Goal: Task Accomplishment & Management: Manage account settings

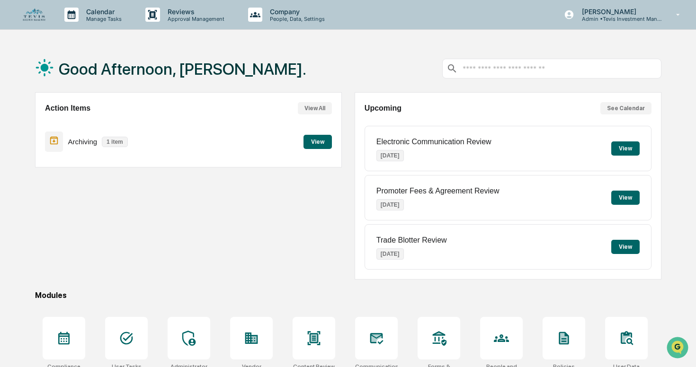
click at [320, 144] on button "View" at bounding box center [317, 142] width 28 height 14
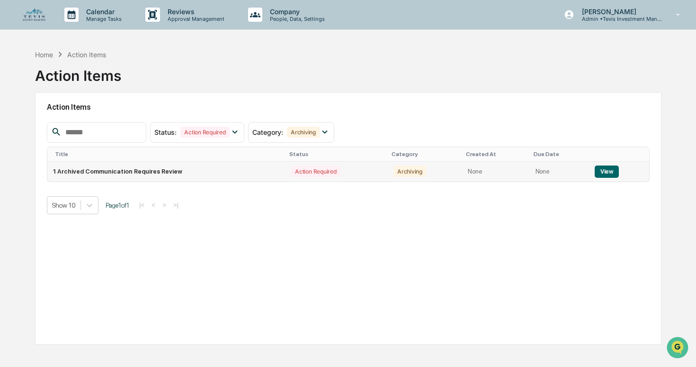
click at [605, 173] on button "View" at bounding box center [606, 172] width 24 height 12
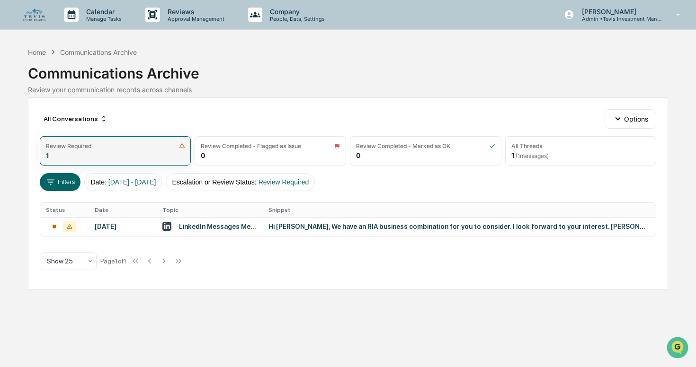
click at [143, 149] on div "Review Required 1" at bounding box center [115, 150] width 151 height 29
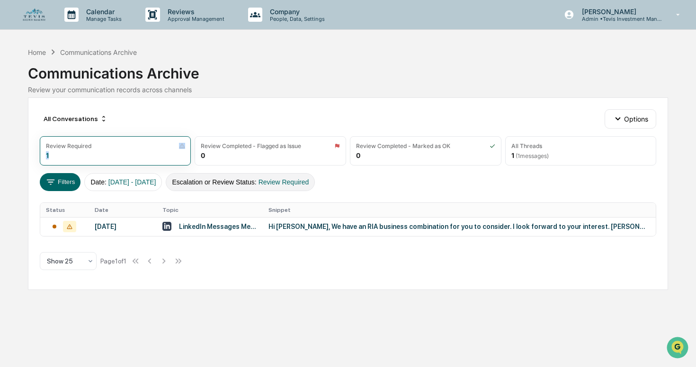
click at [304, 184] on span "Review Required" at bounding box center [283, 182] width 51 height 8
click at [618, 120] on icon "button" at bounding box center [617, 118] width 5 height 3
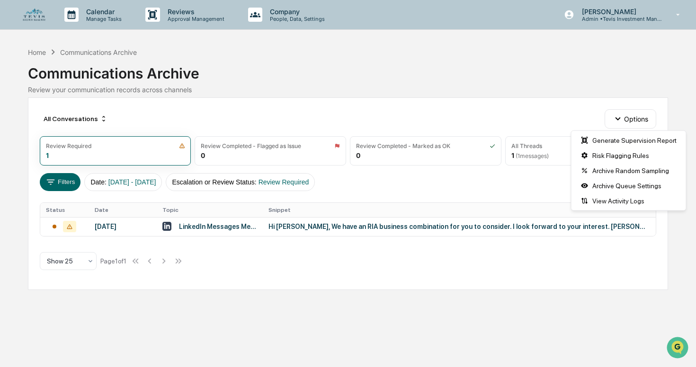
click at [584, 65] on div "Communications Archive" at bounding box center [348, 69] width 640 height 25
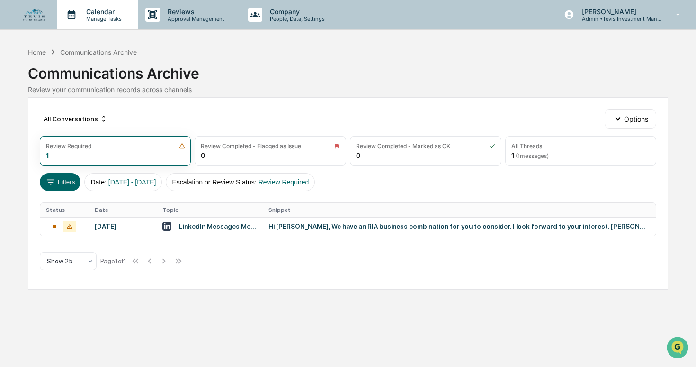
click at [103, 17] on p "Manage Tasks" at bounding box center [103, 19] width 48 height 7
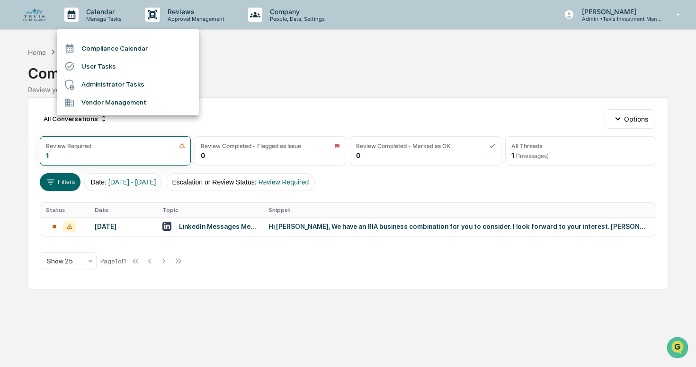
click at [179, 18] on div at bounding box center [348, 183] width 696 height 367
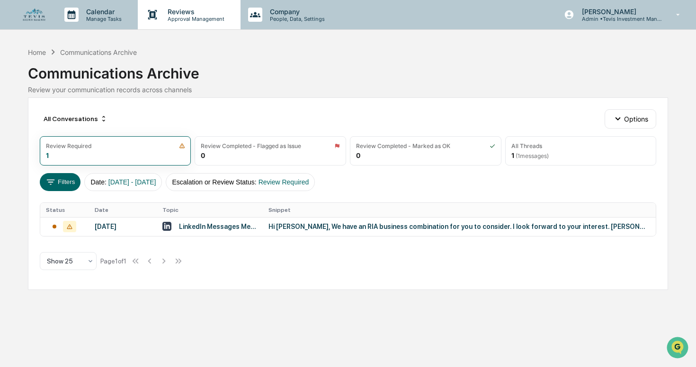
click at [179, 12] on p "Reviews" at bounding box center [194, 12] width 69 height 8
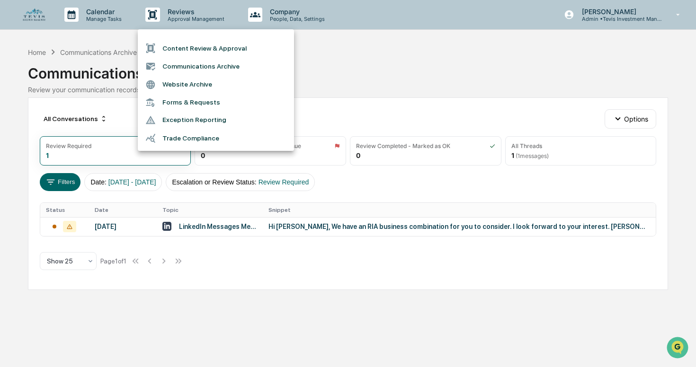
click at [384, 24] on div at bounding box center [348, 183] width 696 height 367
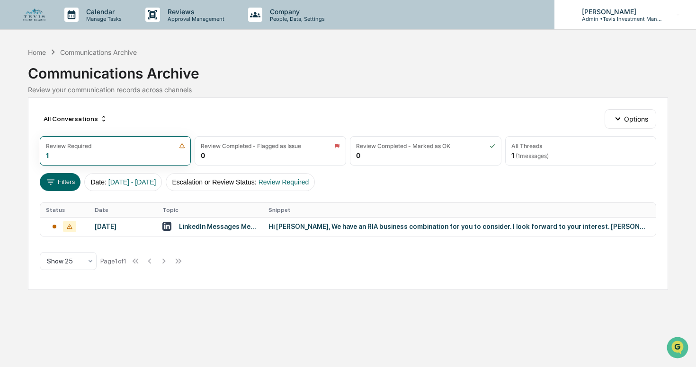
click at [605, 9] on p "[PERSON_NAME]" at bounding box center [618, 12] width 88 height 8
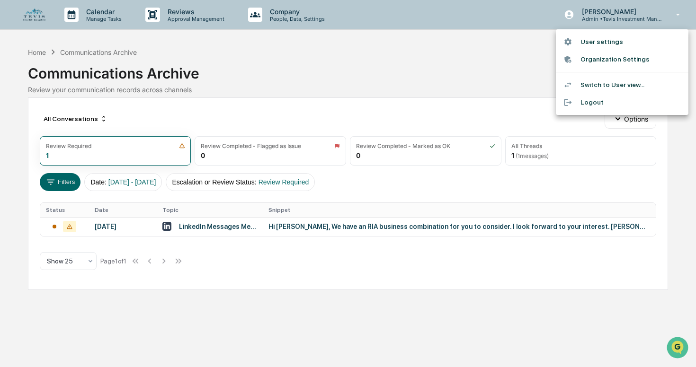
click at [460, 0] on div at bounding box center [348, 183] width 696 height 367
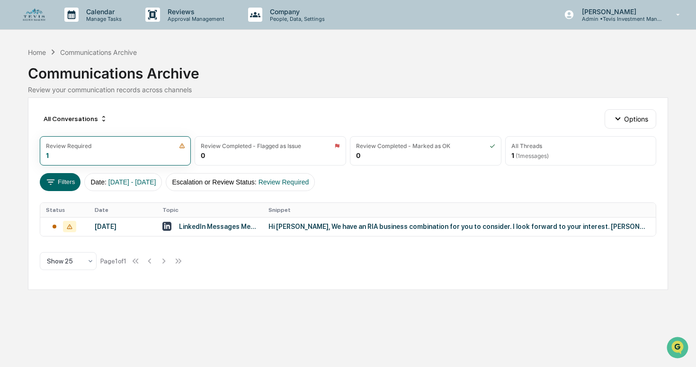
click at [20, 11] on div "Calendar Manage Tasks Reviews Approval Management Company People, Data, Setting…" at bounding box center [348, 15] width 696 height 30
click at [30, 12] on img at bounding box center [34, 15] width 23 height 13
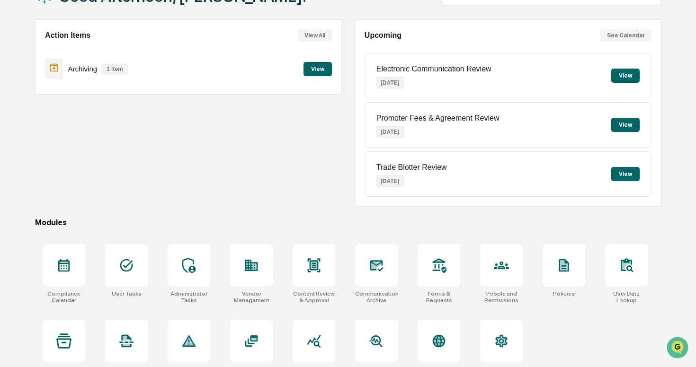
scroll to position [91, 0]
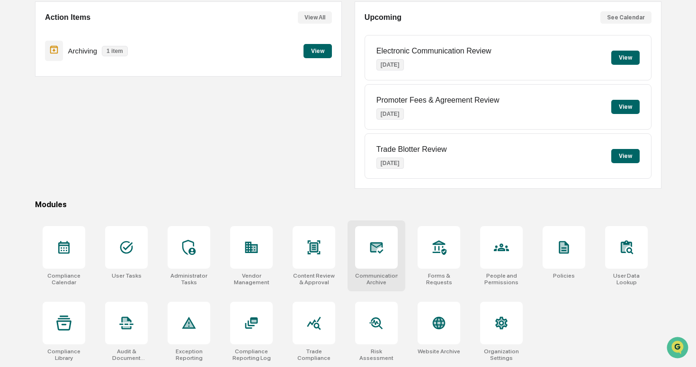
click at [373, 251] on icon at bounding box center [376, 248] width 10 height 8
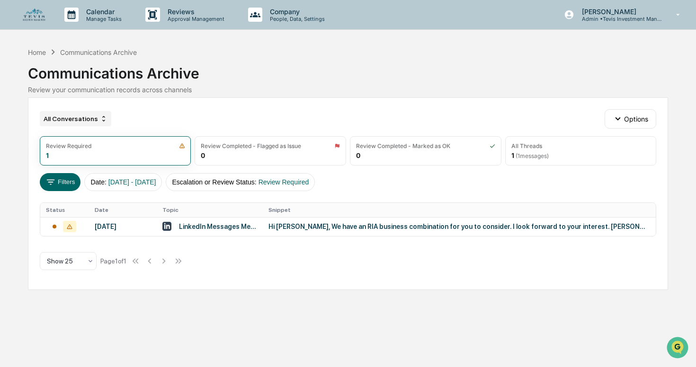
click at [105, 120] on icon at bounding box center [104, 119] width 8 height 8
click at [141, 110] on div "All Conversations Options" at bounding box center [348, 118] width 616 height 19
click at [552, 150] on div "All Threads 1 ( 1 messages)" at bounding box center [580, 150] width 151 height 29
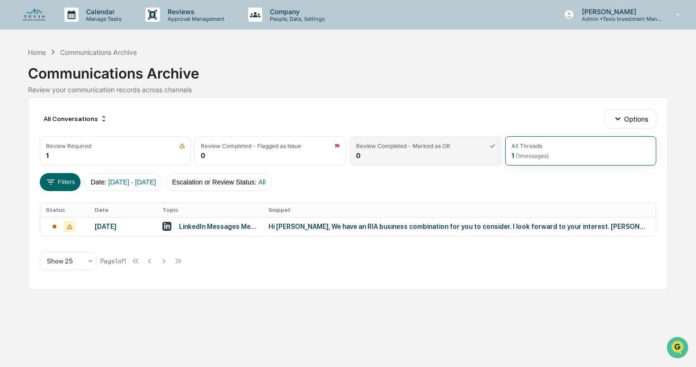
click at [389, 153] on div "Review Completed - Marked as OK 0" at bounding box center [425, 150] width 151 height 29
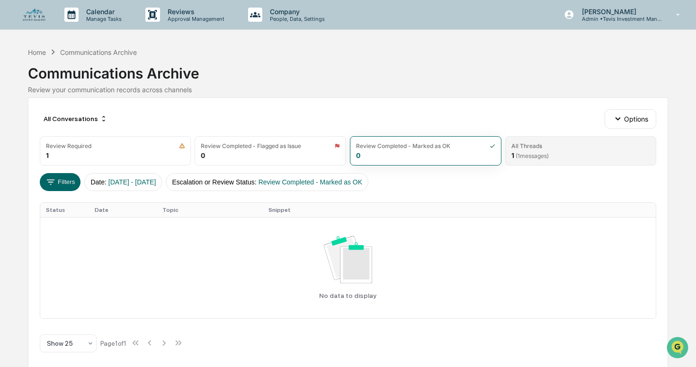
click at [506, 143] on div "All Threads 1 ( 1 messages)" at bounding box center [580, 150] width 151 height 29
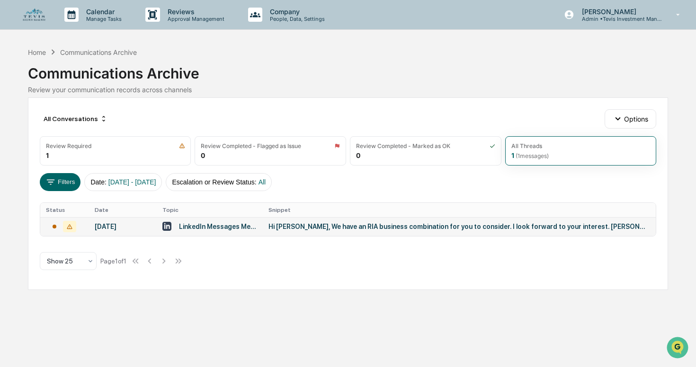
click at [72, 224] on icon at bounding box center [69, 226] width 13 height 11
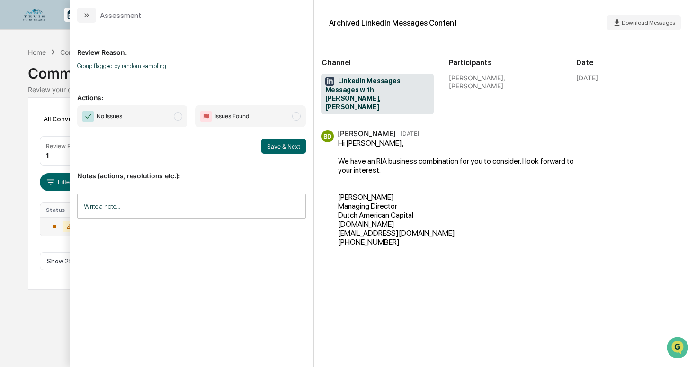
click at [180, 116] on span "modal" at bounding box center [178, 116] width 9 height 9
click at [180, 208] on input "Write a note..." at bounding box center [191, 206] width 229 height 25
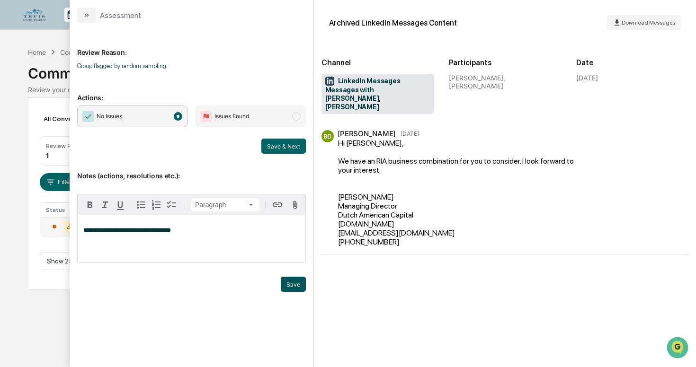
click at [293, 286] on button "Save" at bounding box center [293, 284] width 25 height 15
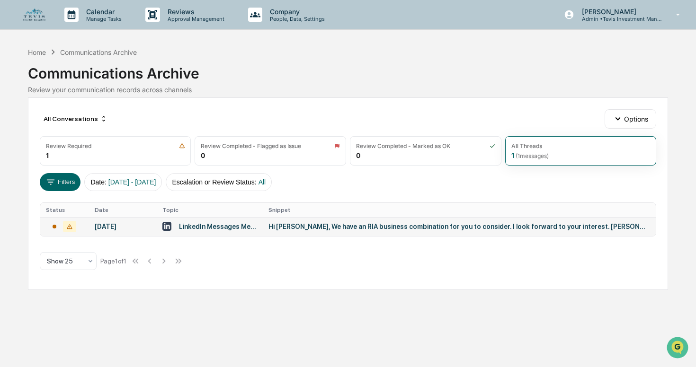
click at [62, 102] on div "All Conversations Options Review Required 1 Review Completed - Flagged as Issue…" at bounding box center [348, 193] width 640 height 193
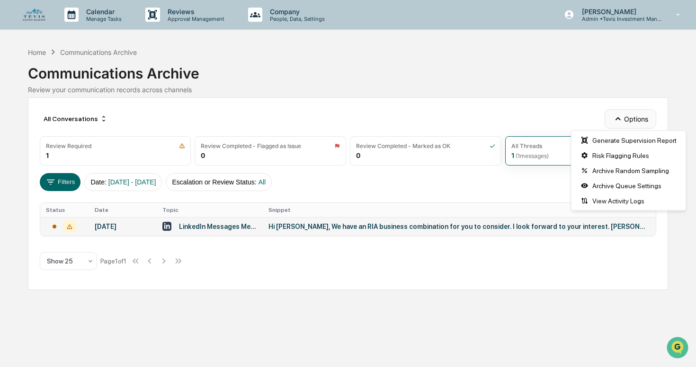
click at [616, 117] on icon "button" at bounding box center [617, 119] width 10 height 10
click at [599, 114] on div "All Conversations Options" at bounding box center [348, 118] width 616 height 19
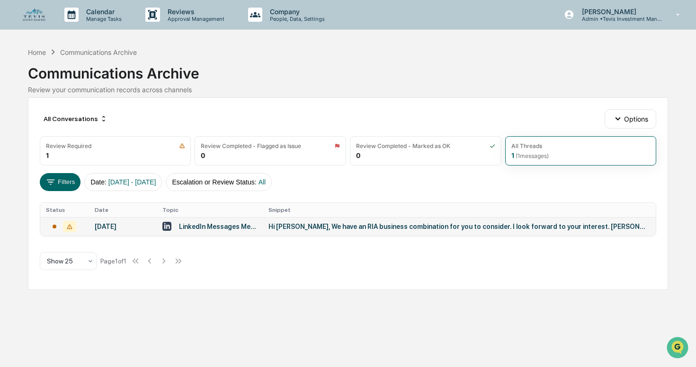
click at [126, 82] on div "Communications Archive Review your communication records across channels" at bounding box center [348, 75] width 640 height 36
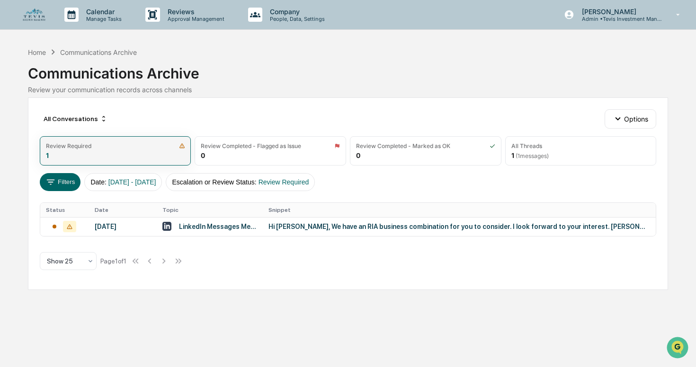
click at [184, 144] on img at bounding box center [182, 146] width 6 height 6
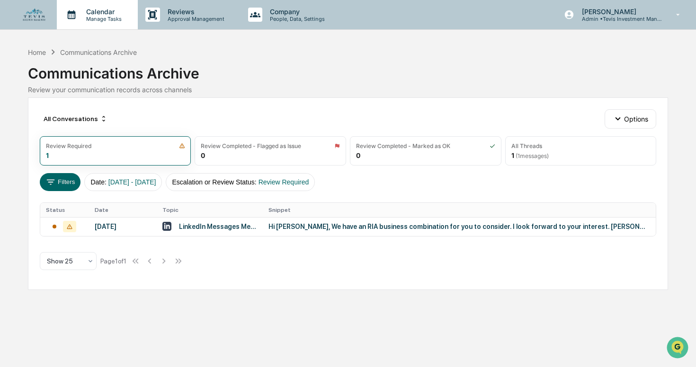
click at [99, 12] on p "Calendar" at bounding box center [103, 12] width 48 height 8
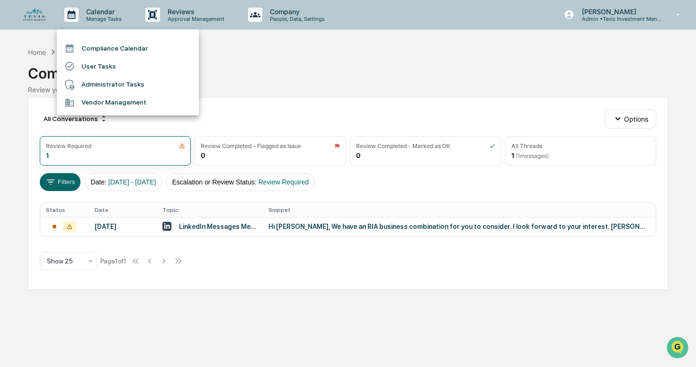
click at [35, 15] on div at bounding box center [348, 183] width 696 height 367
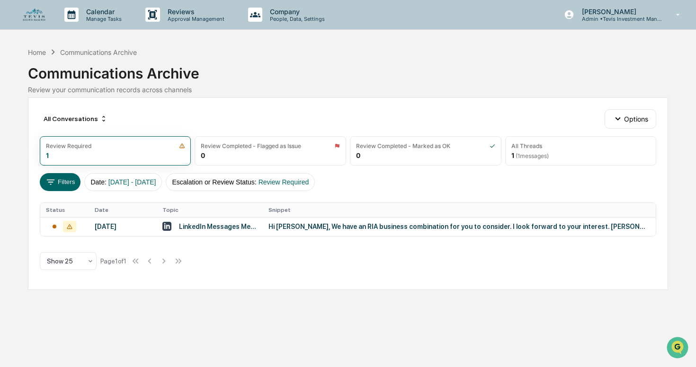
click at [35, 15] on img at bounding box center [34, 15] width 23 height 13
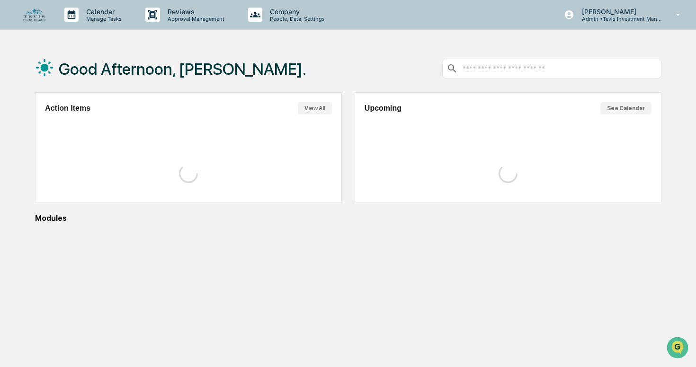
click at [35, 15] on img at bounding box center [34, 15] width 23 height 13
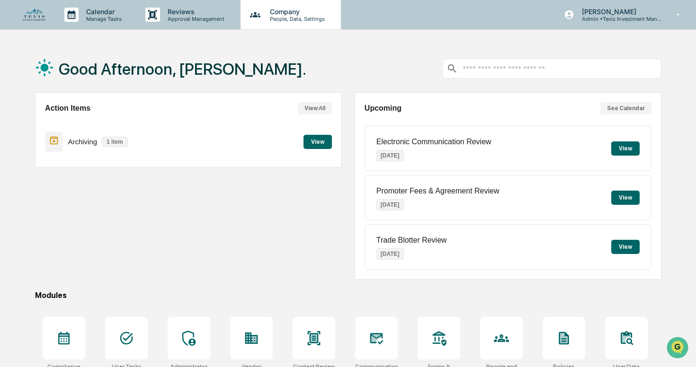
click at [316, 18] on p "People, Data, Settings" at bounding box center [295, 19] width 67 height 7
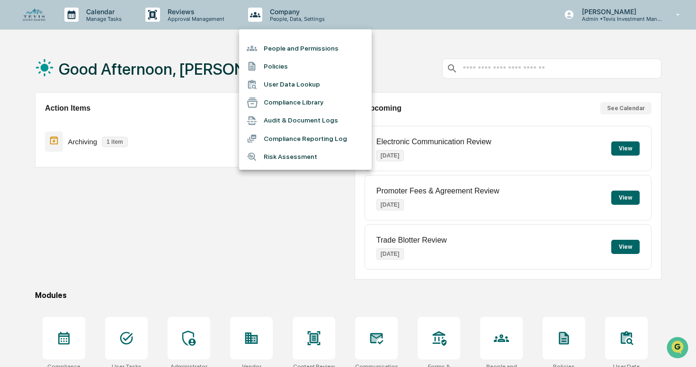
click at [367, 12] on div at bounding box center [348, 183] width 696 height 367
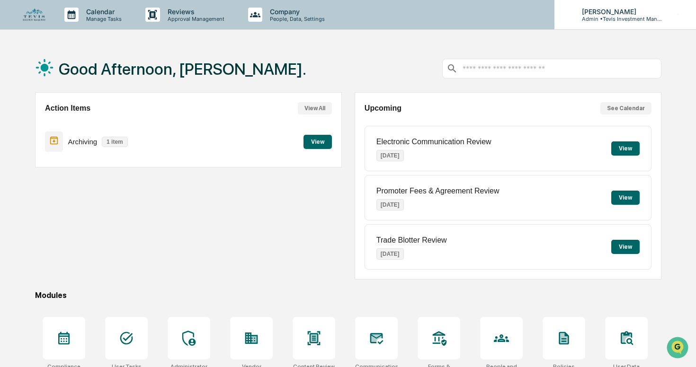
click at [598, 14] on p "[PERSON_NAME]" at bounding box center [618, 12] width 88 height 8
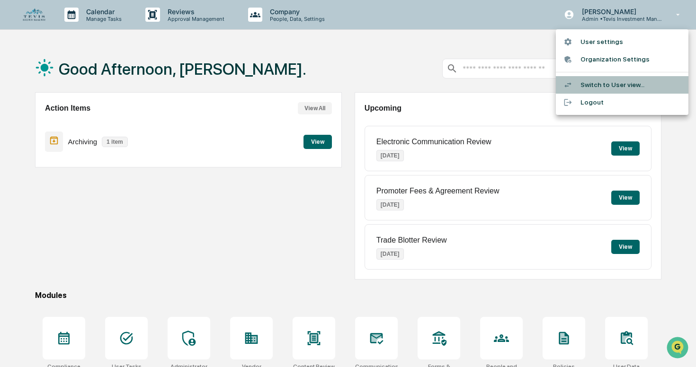
click at [585, 80] on li "Switch to User view..." at bounding box center [622, 85] width 133 height 18
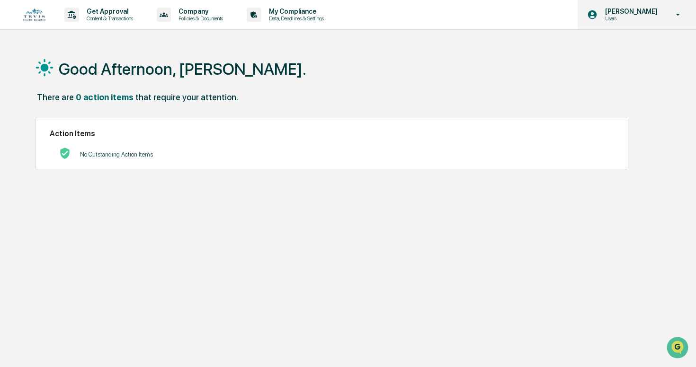
click at [679, 11] on icon at bounding box center [678, 14] width 17 height 9
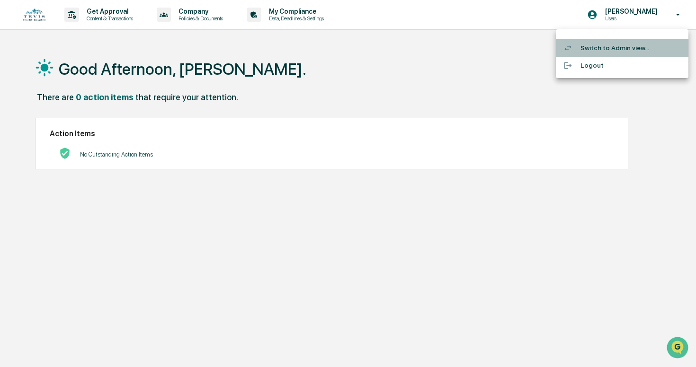
click at [593, 46] on li "Switch to Admin view..." at bounding box center [622, 48] width 133 height 18
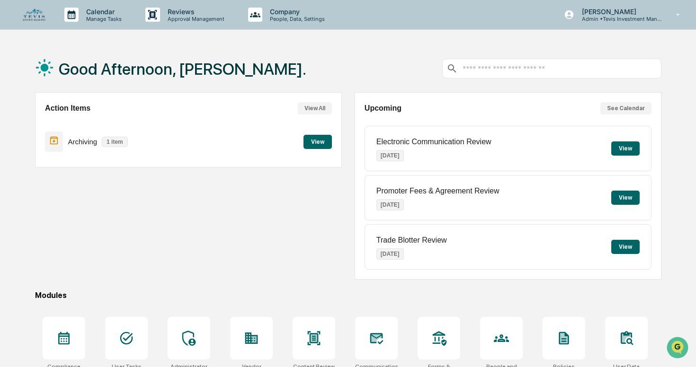
click at [493, 70] on input "text" at bounding box center [558, 68] width 195 height 9
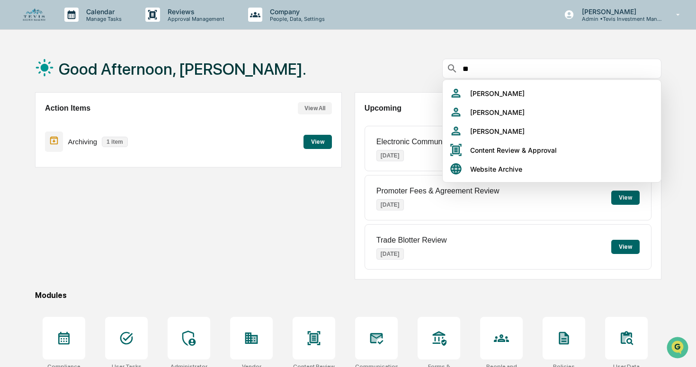
type input "*"
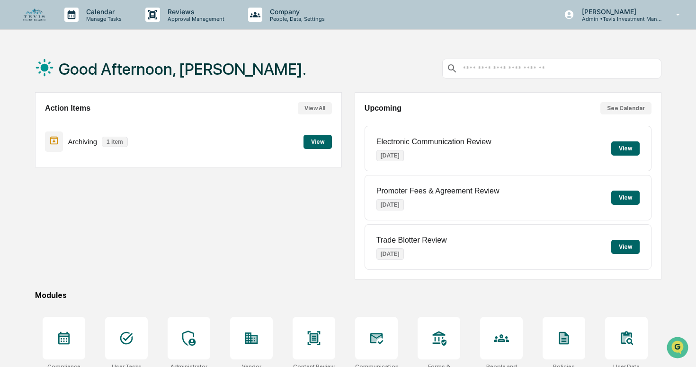
scroll to position [91, 0]
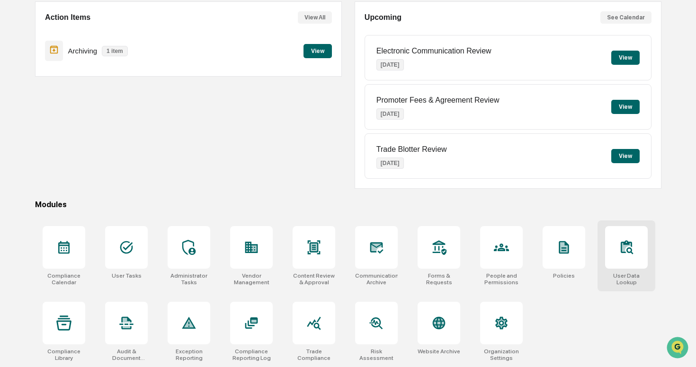
click at [611, 263] on div at bounding box center [626, 247] width 43 height 43
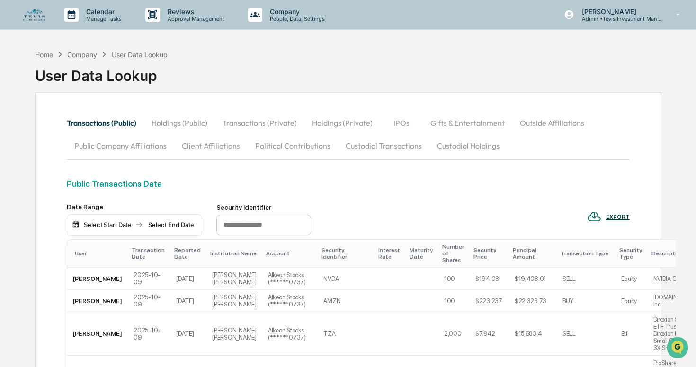
click at [177, 124] on button "Holdings (Public)" at bounding box center [179, 123] width 71 height 23
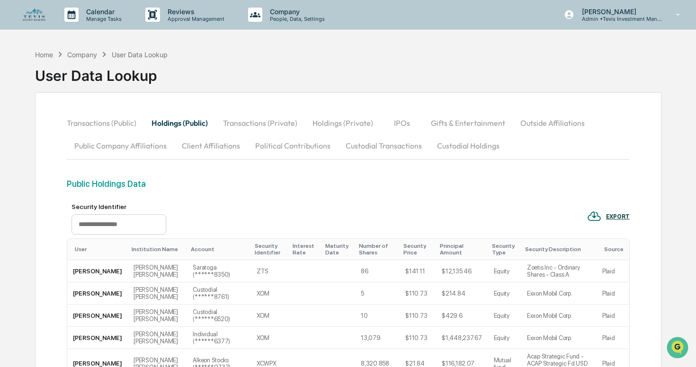
click at [37, 20] on img at bounding box center [34, 15] width 23 height 13
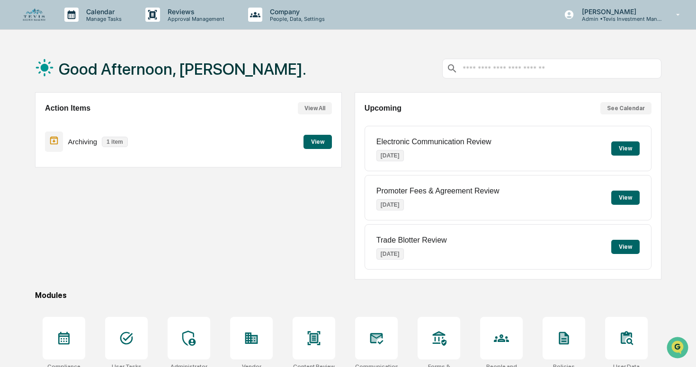
scroll to position [91, 0]
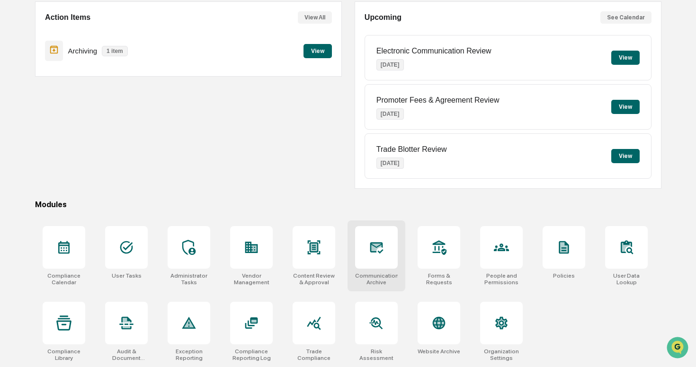
click at [380, 251] on icon at bounding box center [376, 247] width 13 height 11
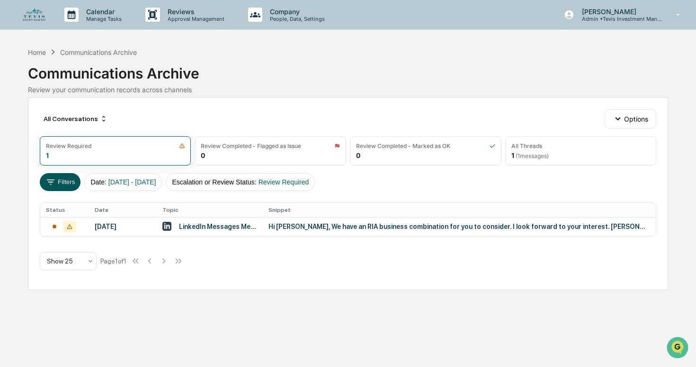
click at [61, 186] on button "Filters" at bounding box center [60, 182] width 41 height 18
